Goal: Find specific page/section: Find specific page/section

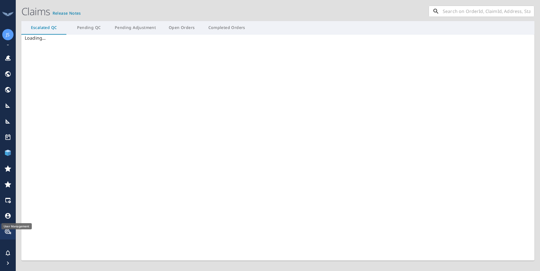
click at [10, 214] on icon at bounding box center [8, 216] width 6 height 6
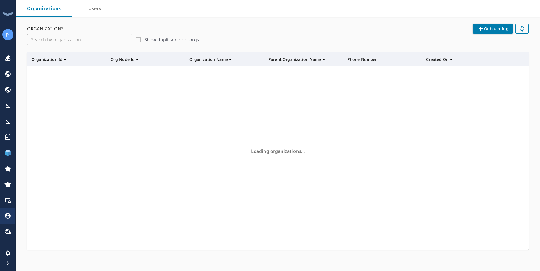
scroll to position [0, 4]
click at [109, 37] on input "text" at bounding box center [81, 39] width 101 height 11
paste input "[EMAIL_ADDRESS][DOMAIN_NAME]"
type input "[EMAIL_ADDRESS][DOMAIN_NAME]"
click at [95, 8] on span "Users" at bounding box center [94, 8] width 22 height 8
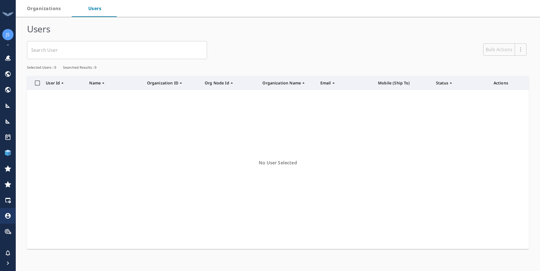
scroll to position [169, 497]
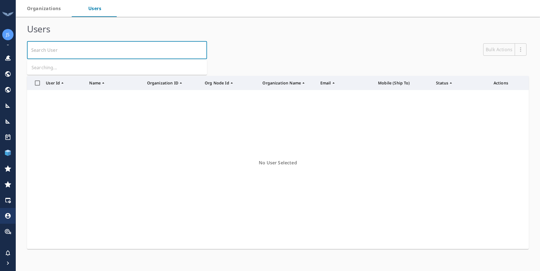
click at [82, 52] on input "text" at bounding box center [113, 50] width 166 height 11
paste input "[EMAIL_ADDRESS][DOMAIN_NAME]"
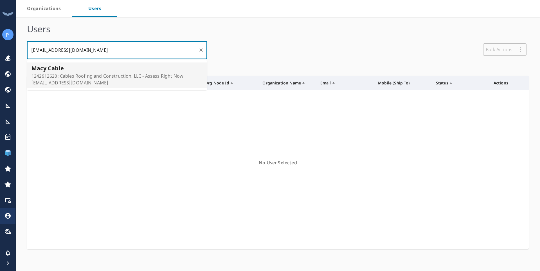
click at [107, 76] on p "1242912620: Cables Roofing and Construction, LLC - Assess Right Now" at bounding box center [107, 76] width 152 height 7
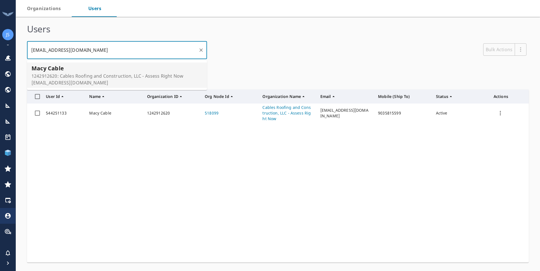
type input "[EMAIL_ADDRESS][DOMAIN_NAME]"
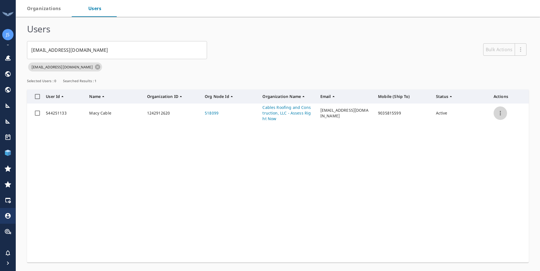
click at [502, 116] on icon "row" at bounding box center [500, 113] width 7 height 7
click at [269, 112] on div at bounding box center [270, 135] width 540 height 271
click at [269, 112] on link "Cables Roofing and Construction, LLC - Assess Right Now" at bounding box center [286, 113] width 49 height 17
